Goal: Information Seeking & Learning: Learn about a topic

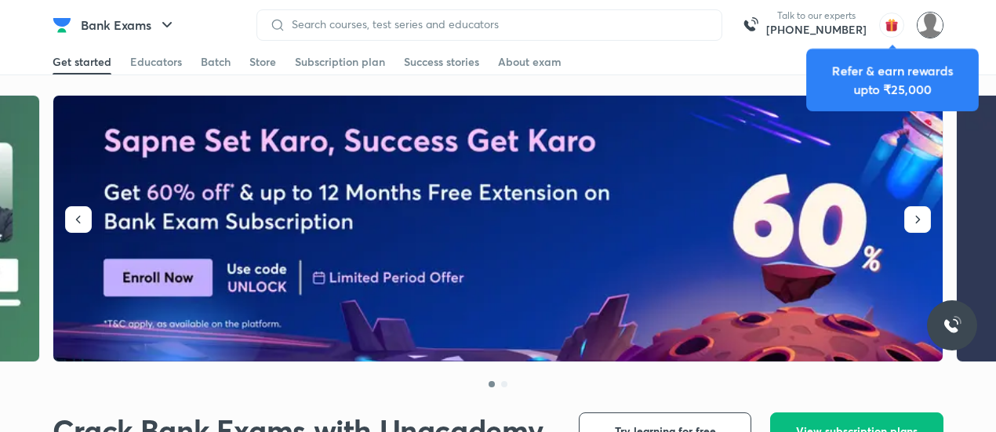
click at [925, 26] on img at bounding box center [930, 25] width 27 height 27
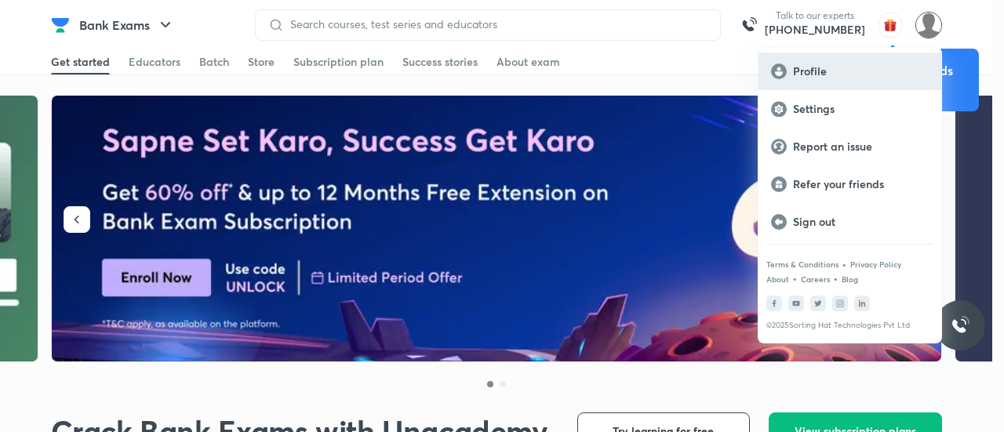
click at [822, 67] on p "Profile" at bounding box center [861, 71] width 136 height 14
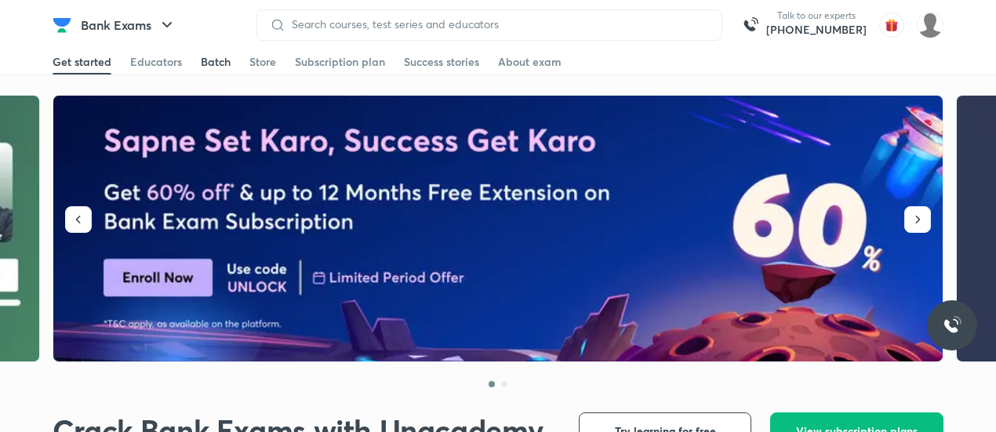
click at [212, 64] on div "Batch" at bounding box center [216, 62] width 30 height 16
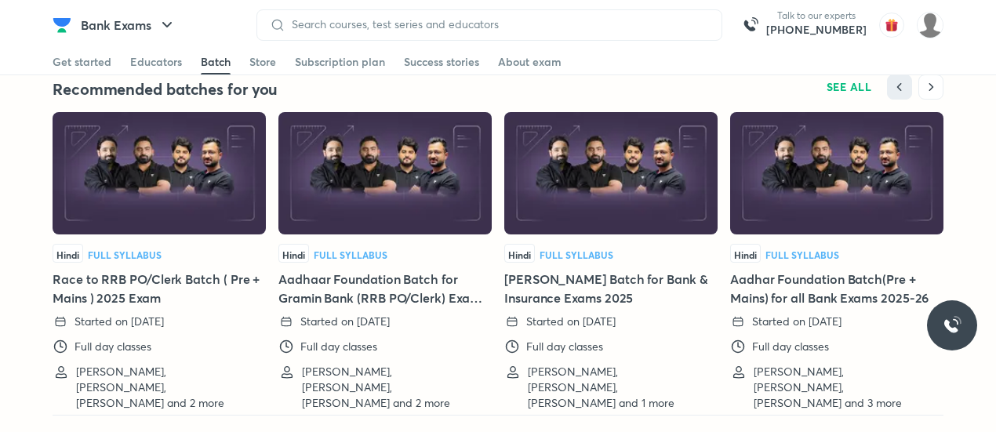
scroll to position [3254, 0]
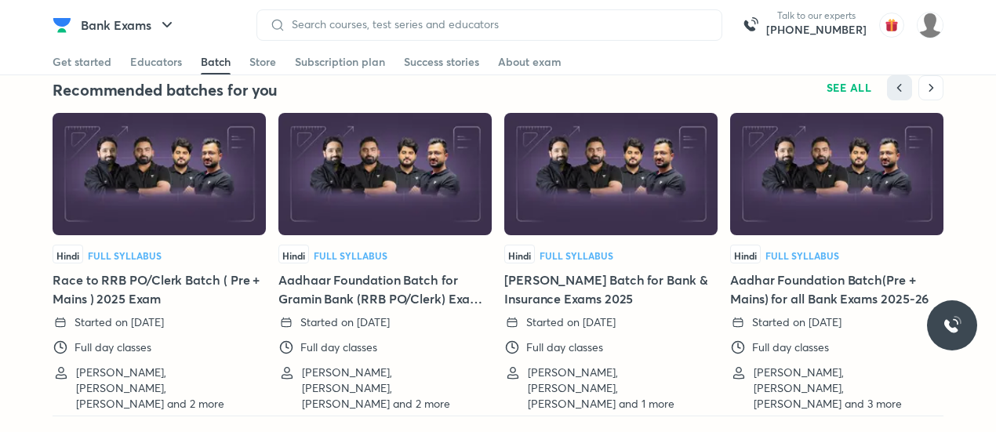
click at [168, 177] on img at bounding box center [159, 174] width 213 height 122
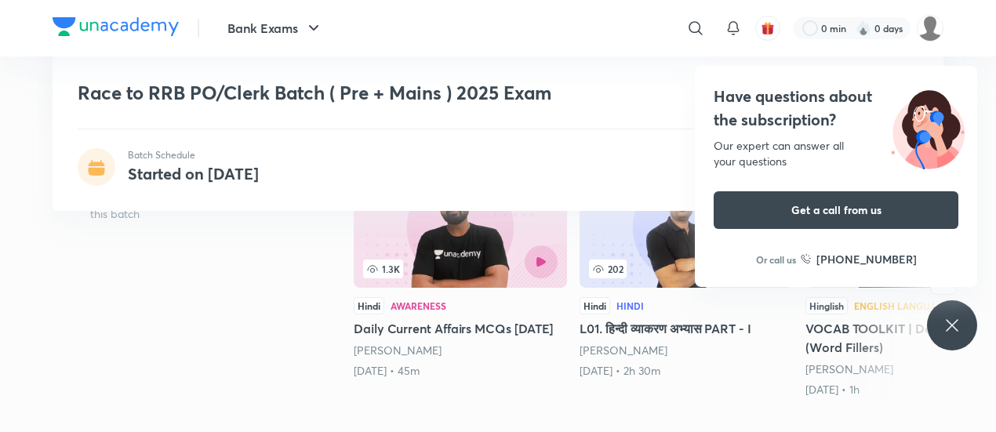
scroll to position [326, 0]
click at [956, 327] on icon at bounding box center [951, 325] width 19 height 19
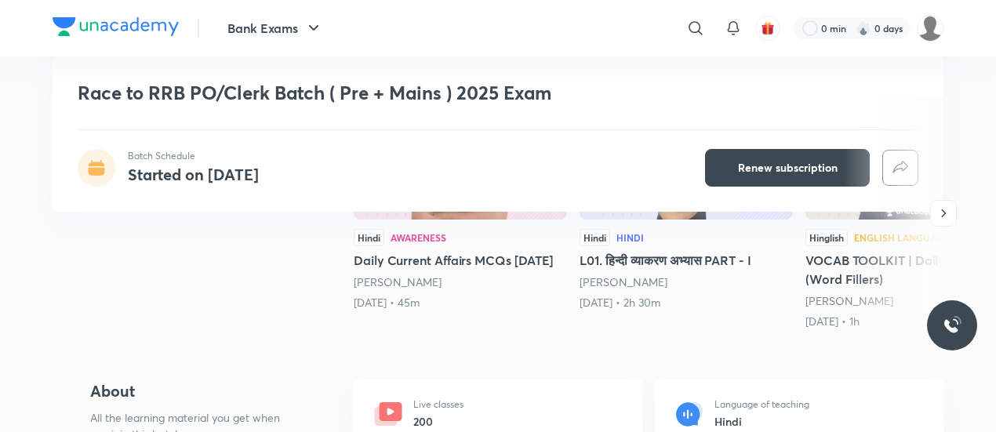
scroll to position [292, 0]
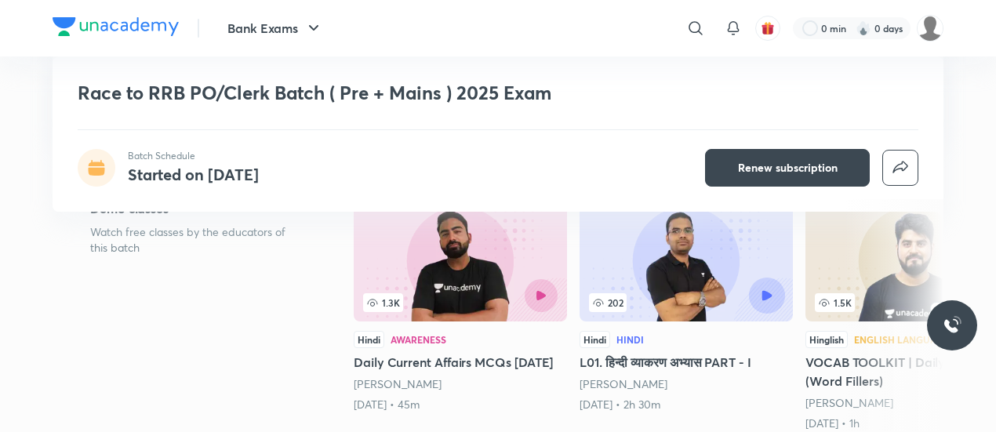
click at [771, 289] on button "button" at bounding box center [767, 296] width 36 height 36
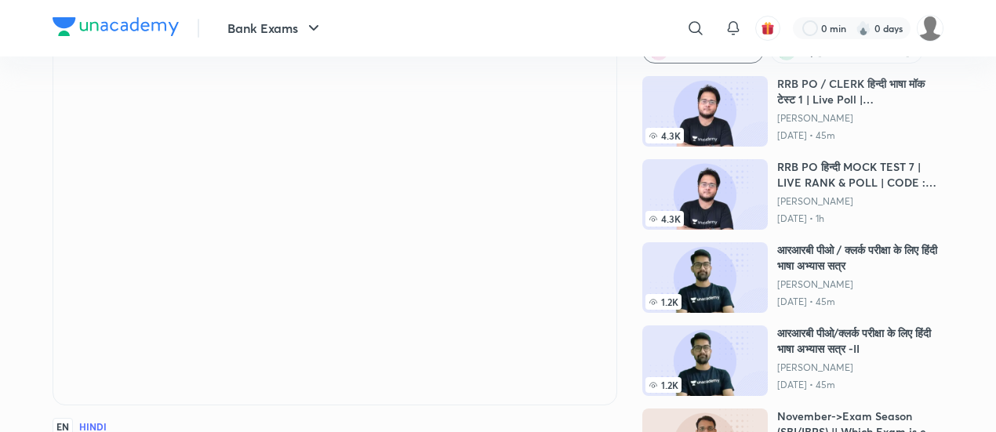
scroll to position [88, 0]
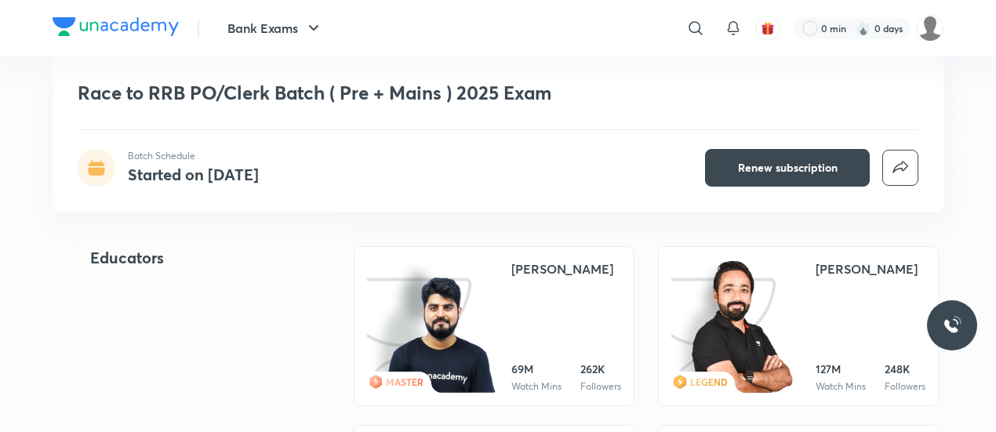
scroll to position [1774, 0]
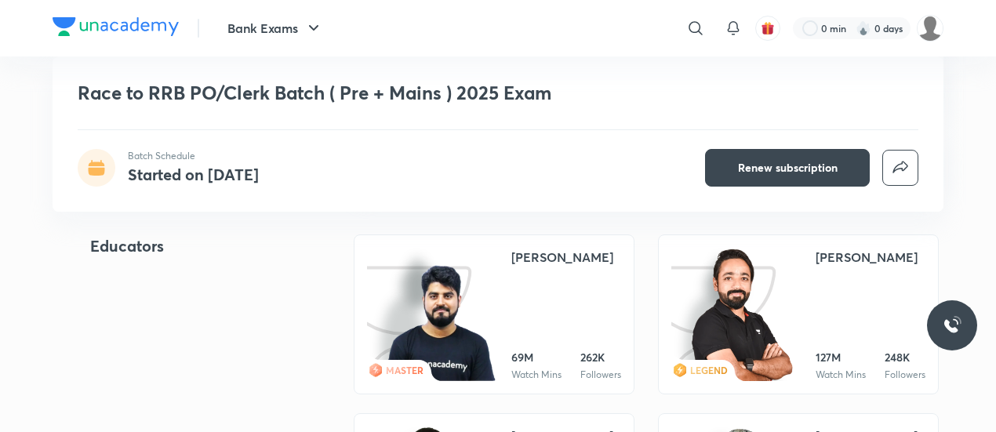
click at [564, 342] on div "[PERSON_NAME] 69M Watch Mins 262K Followers" at bounding box center [566, 314] width 110 height 133
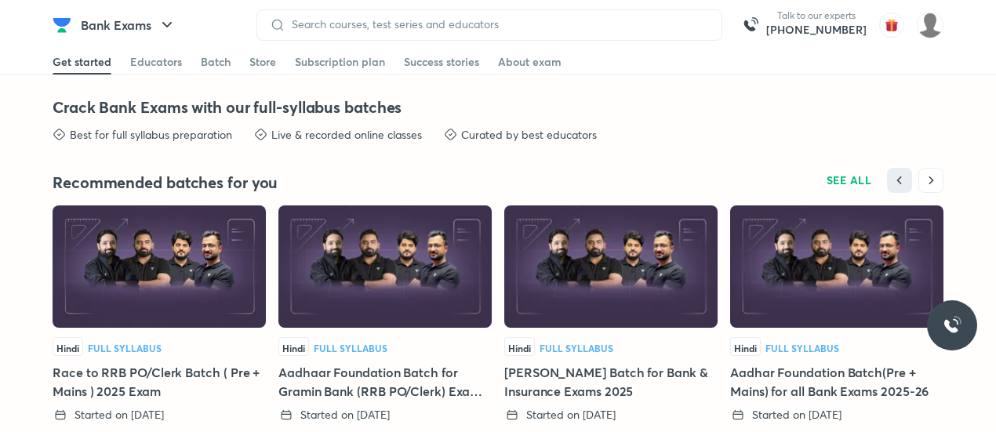
scroll to position [3164, 0]
